Goal: Information Seeking & Learning: Learn about a topic

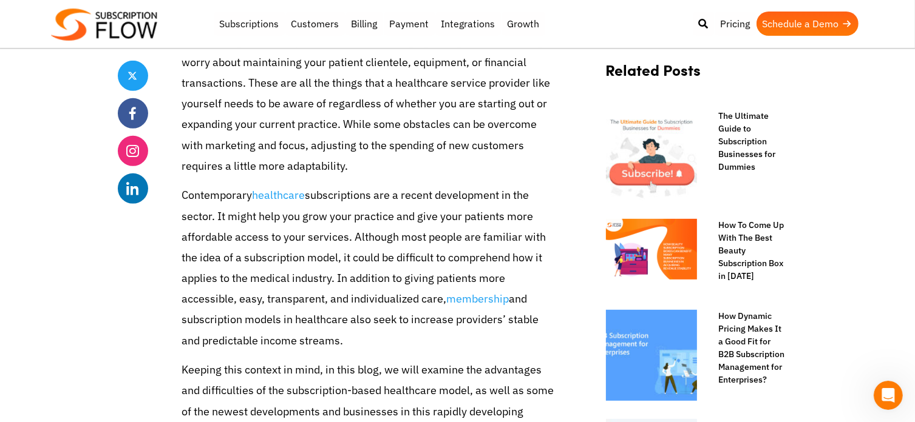
scroll to position [524, 0]
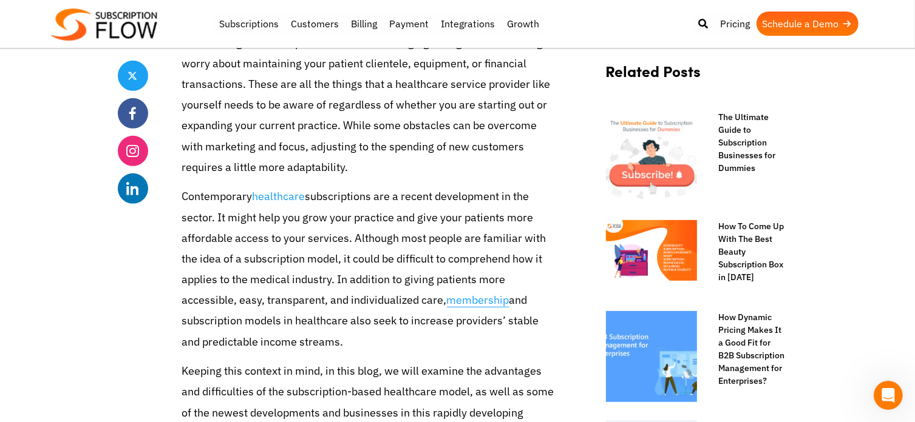
click at [447, 300] on link "membership" at bounding box center [478, 300] width 63 height 15
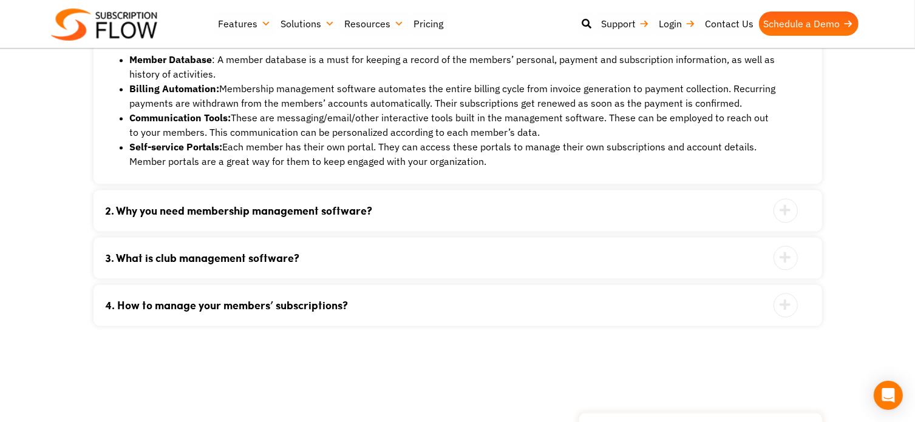
scroll to position [2064, 0]
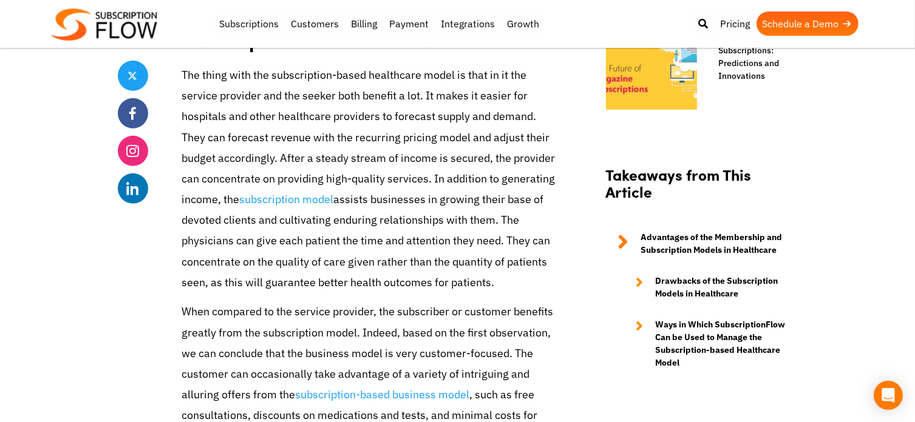
scroll to position [1056, 0]
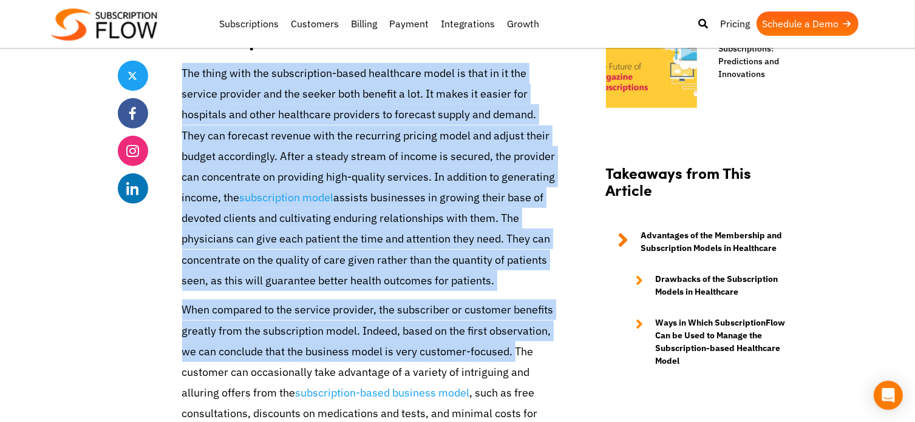
drag, startPoint x: 185, startPoint y: 70, endPoint x: 515, endPoint y: 359, distance: 439.2
copy div "The thing with the subscription-based healthcare model is that in it the servic…"
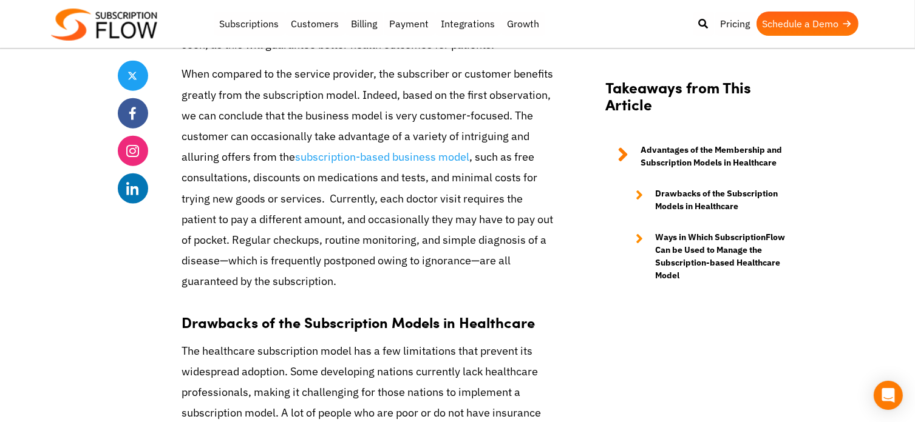
scroll to position [1292, 0]
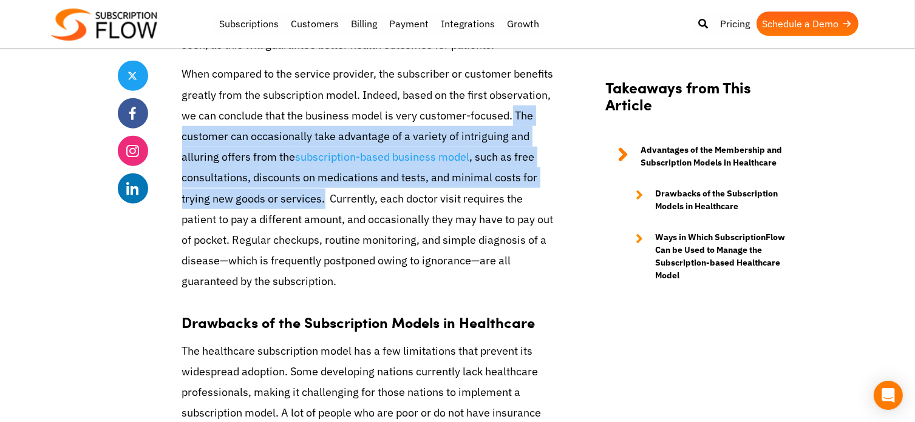
drag, startPoint x: 324, startPoint y: 199, endPoint x: 513, endPoint y: 114, distance: 207.3
click at [513, 114] on p "When compared to the service provider, the subscriber or customer benefits grea…" at bounding box center [369, 178] width 374 height 228
copy p "The customer can occasionally take advantage of a variety of intriguing and all…"
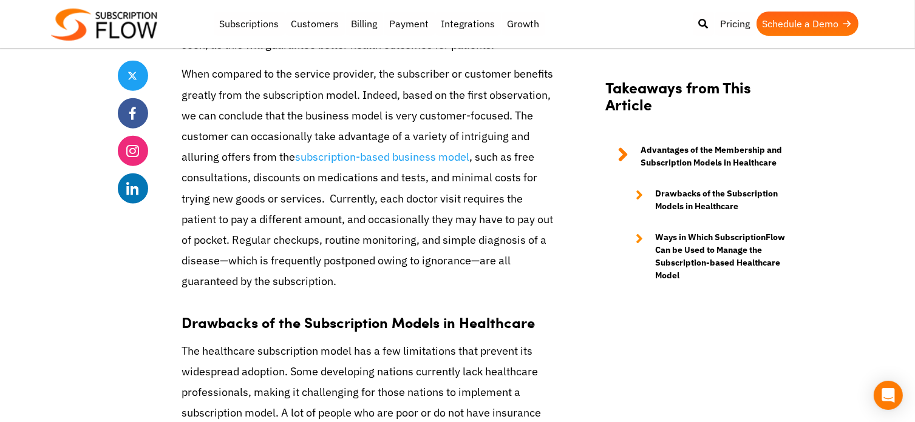
click at [552, 211] on p "When compared to the service provider, the subscriber or customer benefits grea…" at bounding box center [369, 178] width 374 height 228
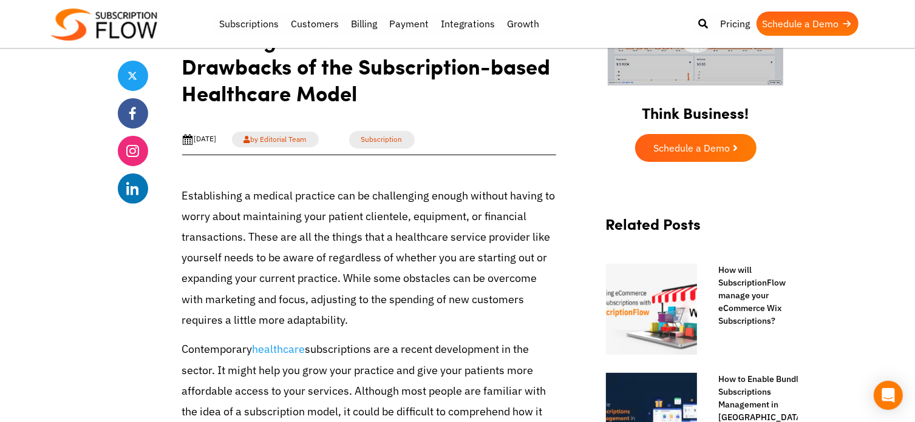
scroll to position [267, 0]
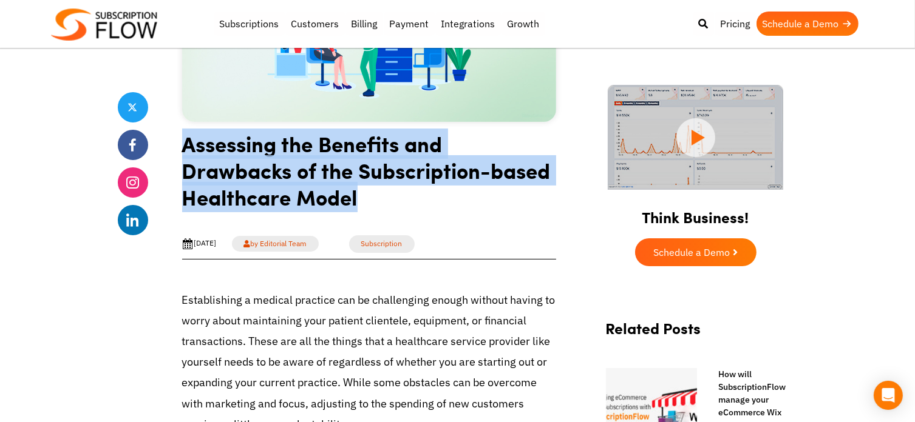
drag, startPoint x: 183, startPoint y: 143, endPoint x: 379, endPoint y: 198, distance: 203.9
click at [379, 198] on h1 "Assessing the Benefits and Drawbacks of the Subscription-based Healthcare Model" at bounding box center [369, 175] width 374 height 89
copy h1 "Assessing the Benefits and Drawbacks of the Subscription-based Healthcare Model"
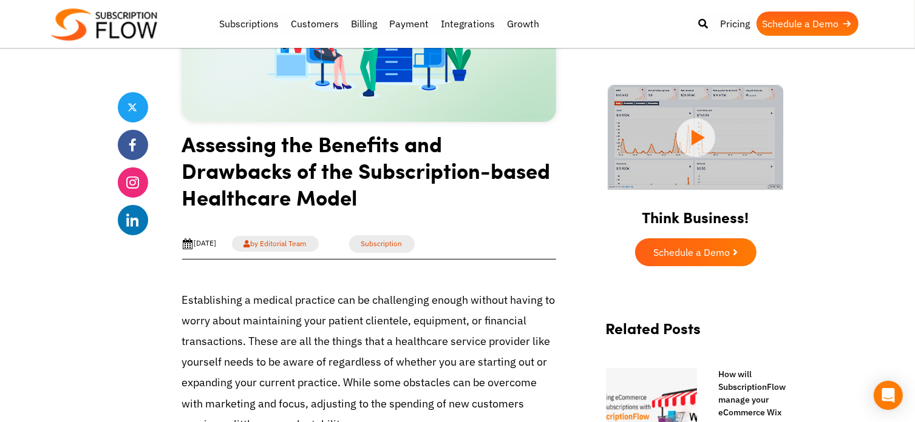
click at [469, 237] on div "[DATE] by Editorial Team Subscription Share" at bounding box center [369, 244] width 374 height 30
